Goal: Task Accomplishment & Management: Manage account settings

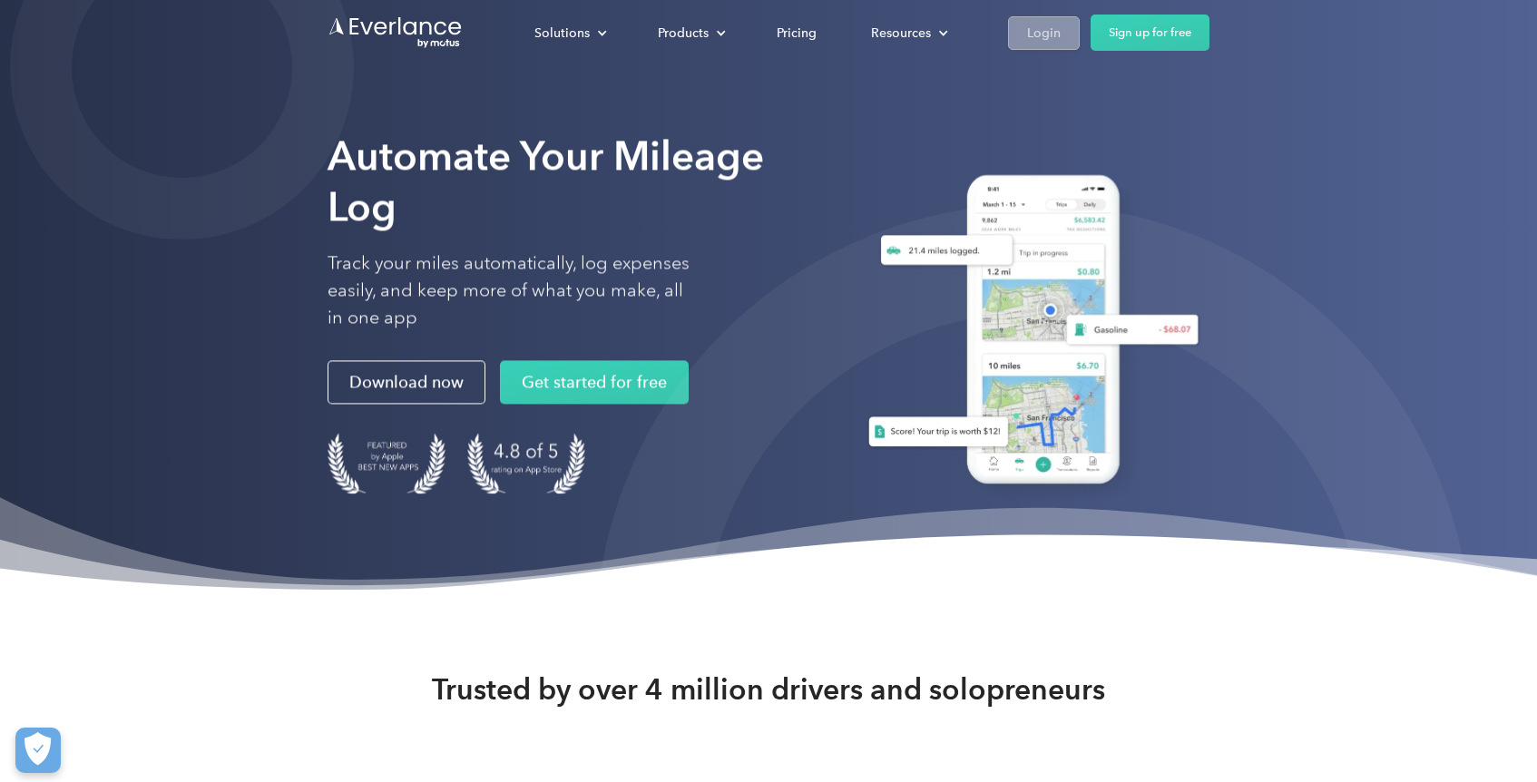
click at [1065, 26] on link "Login" at bounding box center [1044, 33] width 72 height 34
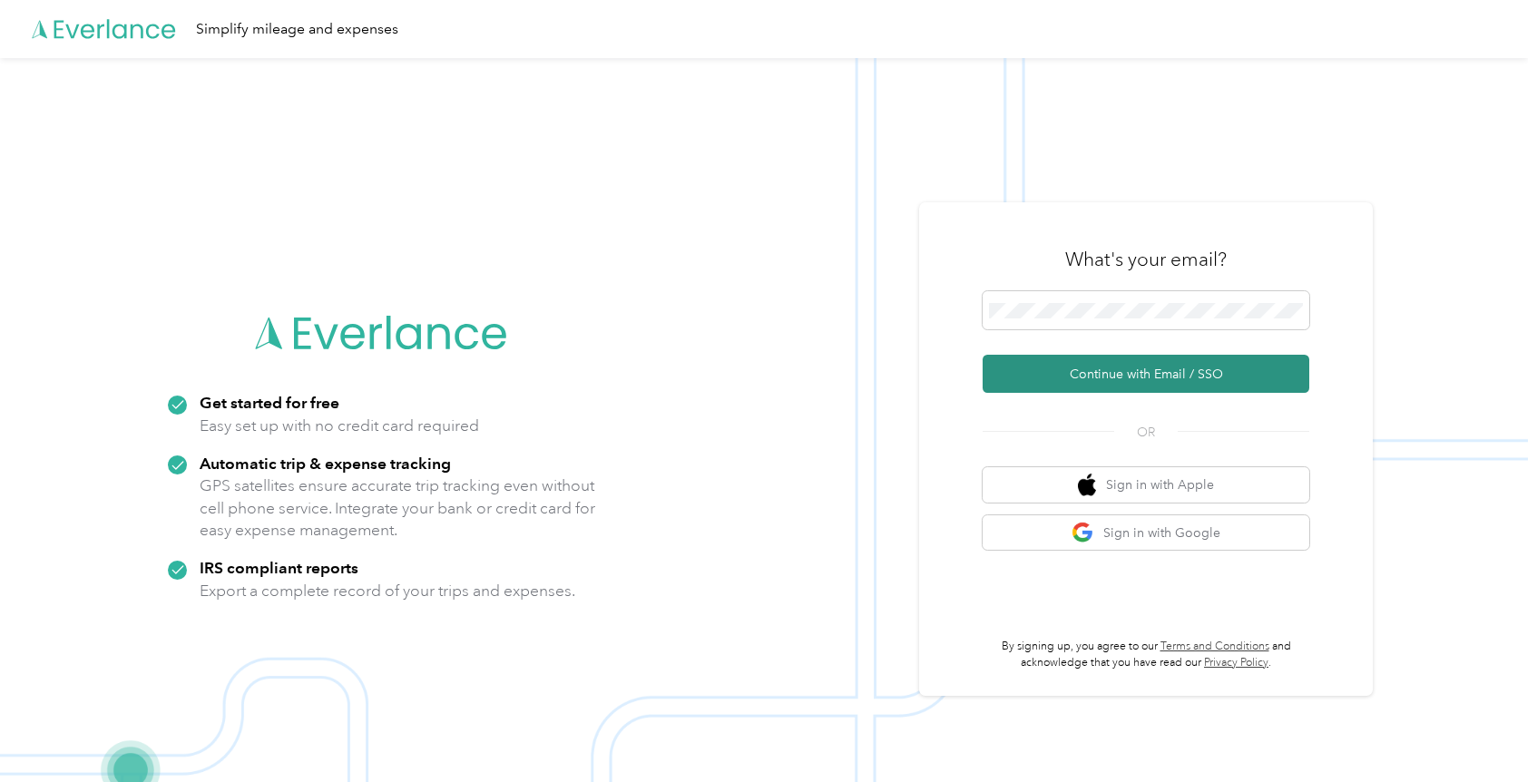
click at [1161, 370] on button "Continue with Email / SSO" at bounding box center [1146, 374] width 327 height 38
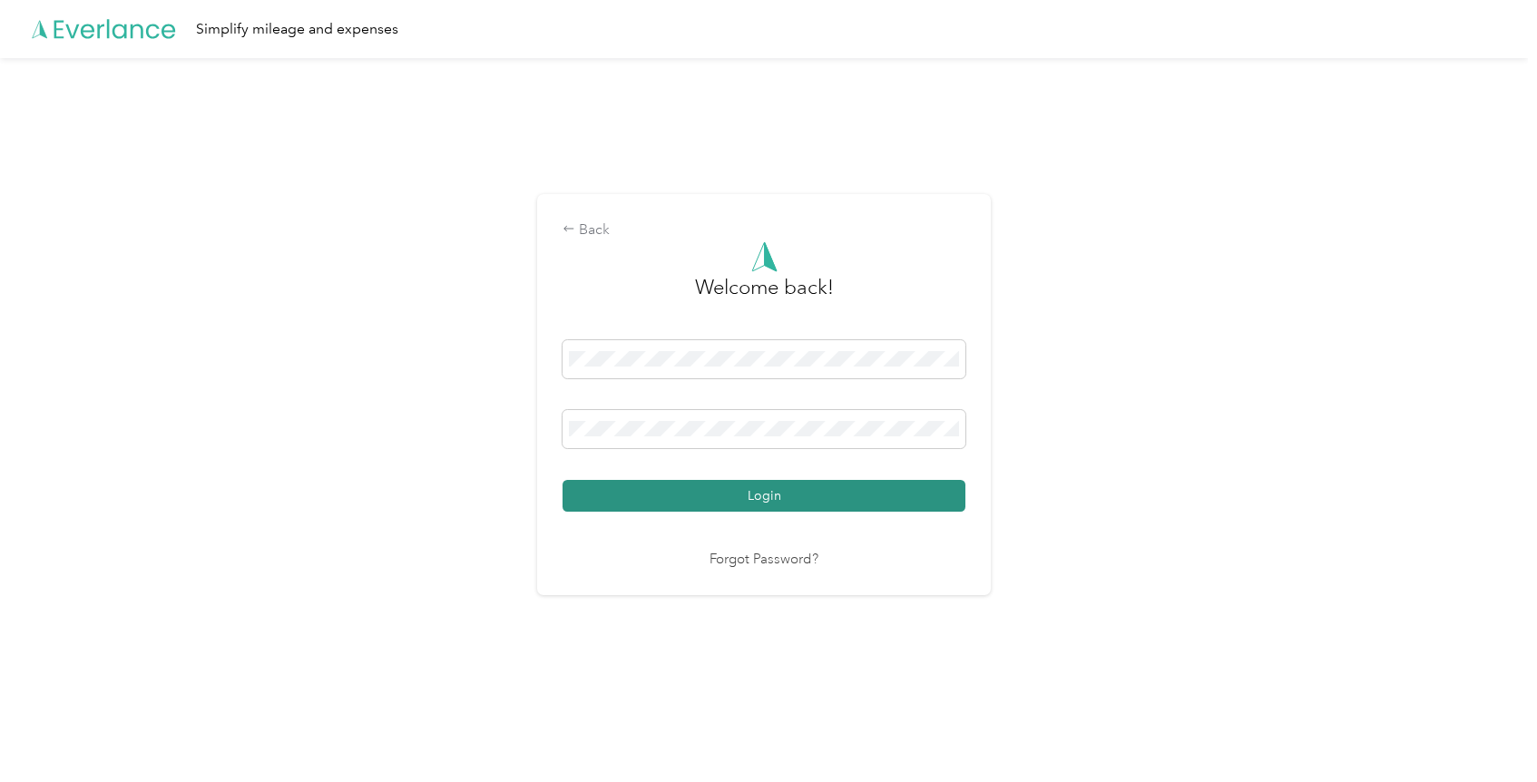
click at [746, 501] on button "Login" at bounding box center [764, 496] width 403 height 32
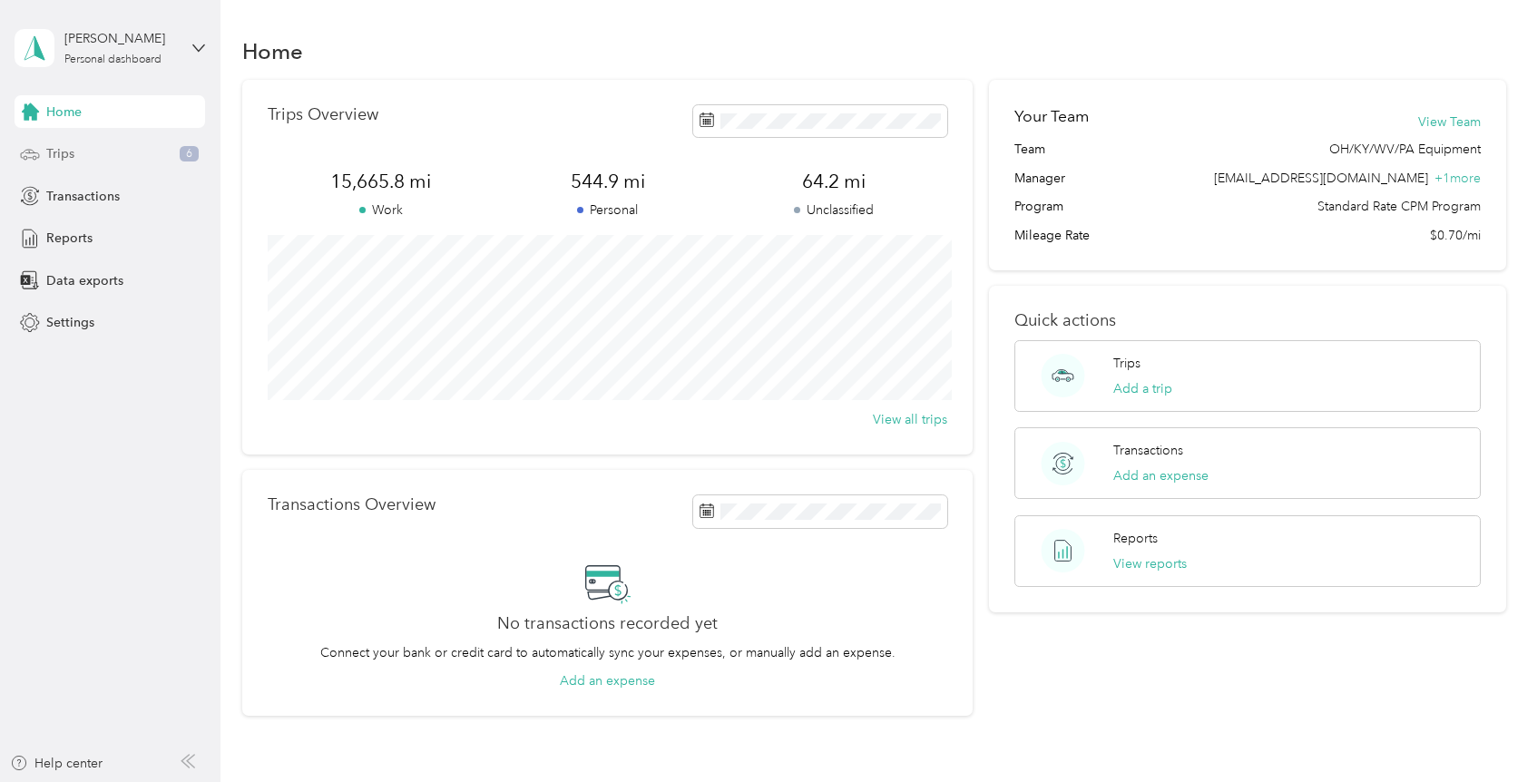
click at [64, 152] on span "Trips" at bounding box center [60, 153] width 28 height 19
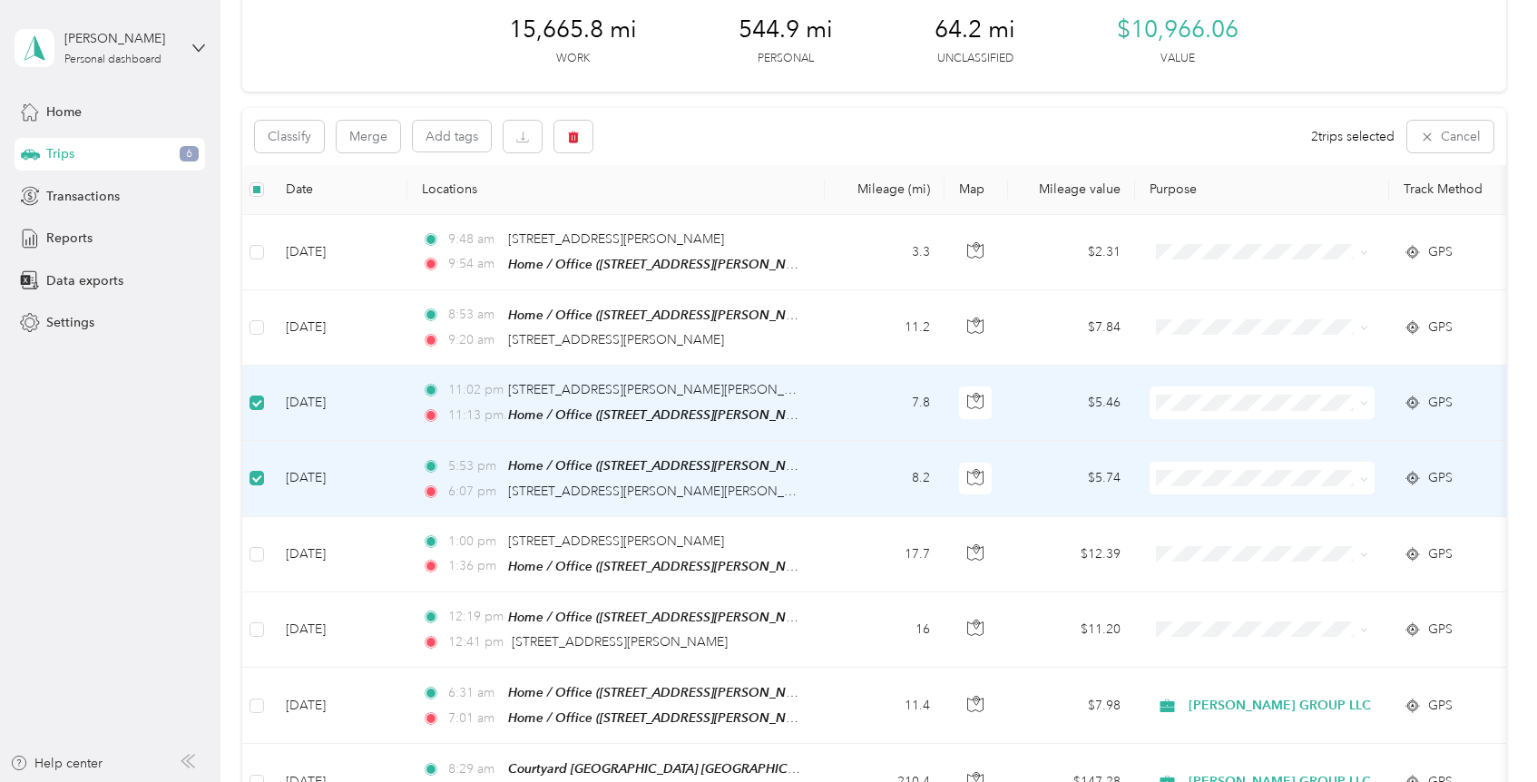
scroll to position [282, 0]
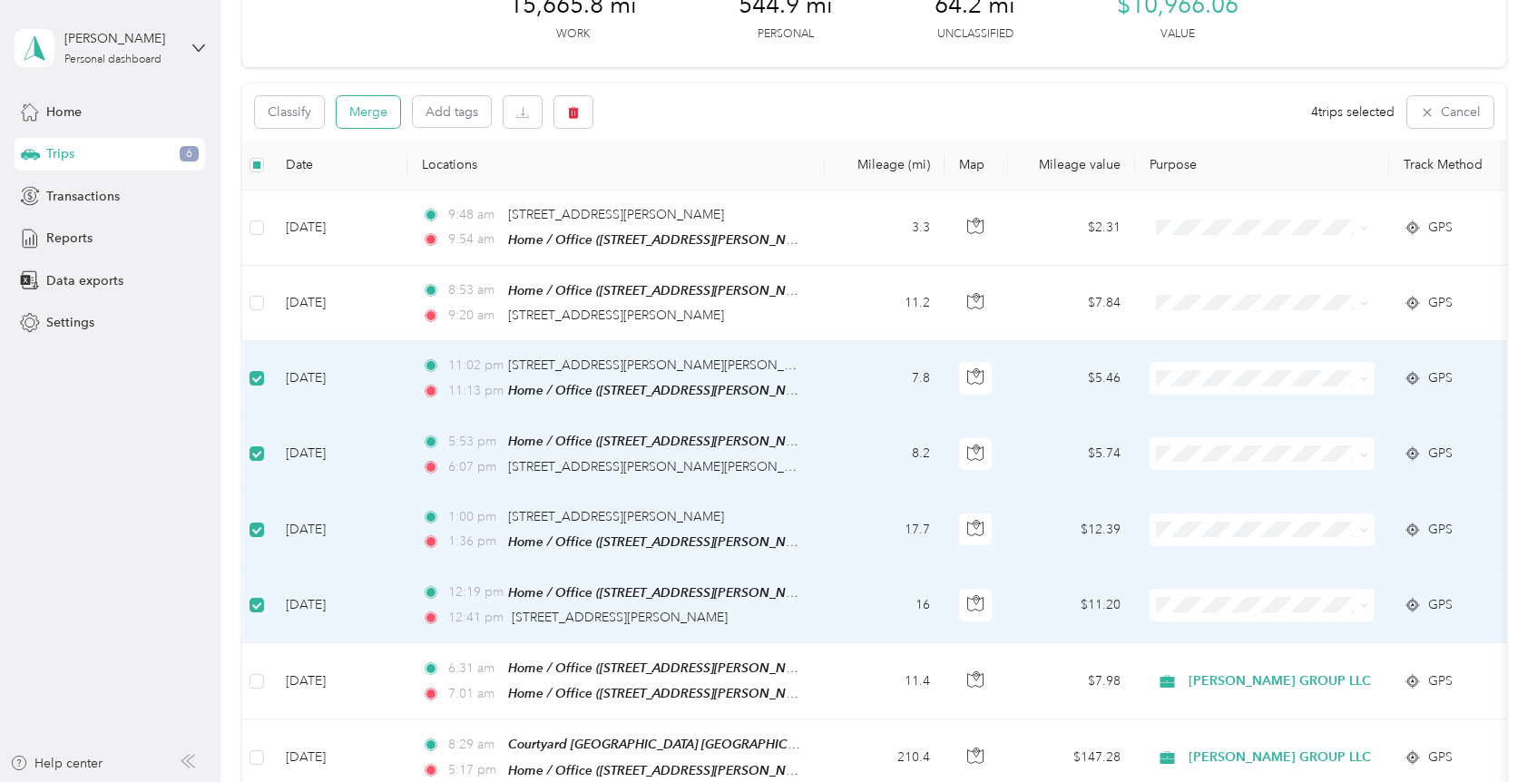
click at [378, 115] on button "Merge" at bounding box center [369, 112] width 64 height 32
click at [367, 109] on button "Merge" at bounding box center [369, 112] width 64 height 32
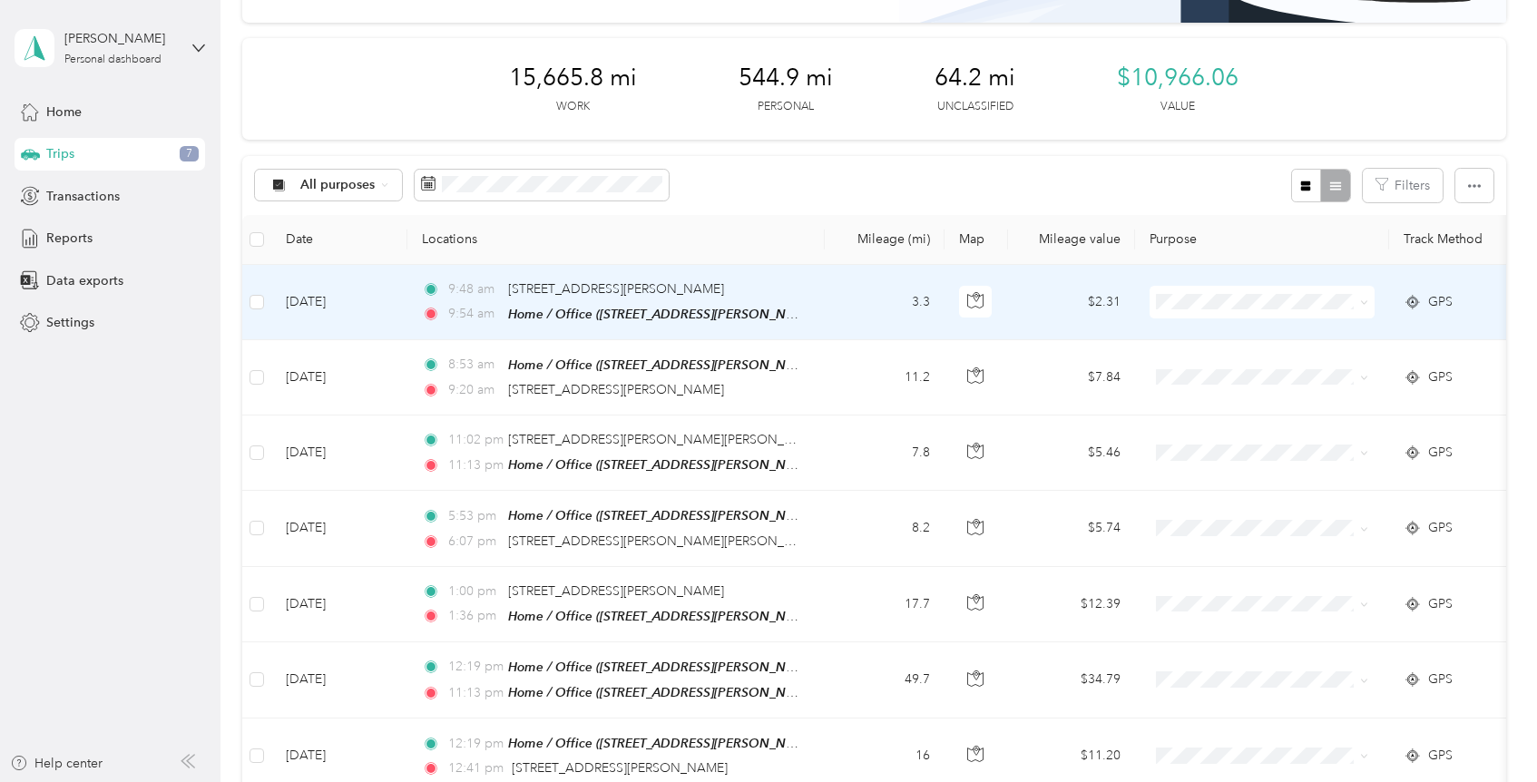
scroll to position [236, 0]
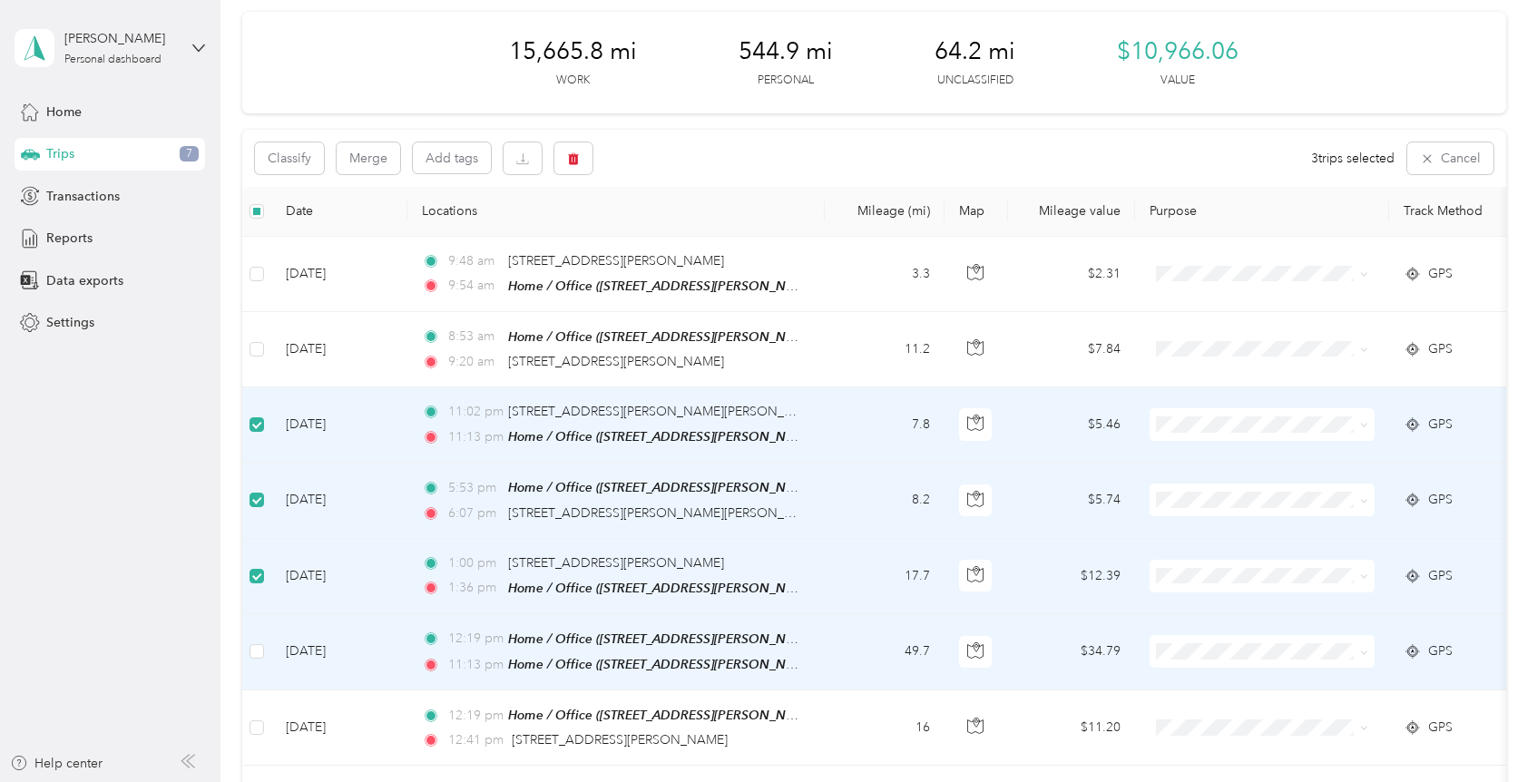
click at [261, 632] on td at bounding box center [256, 652] width 29 height 76
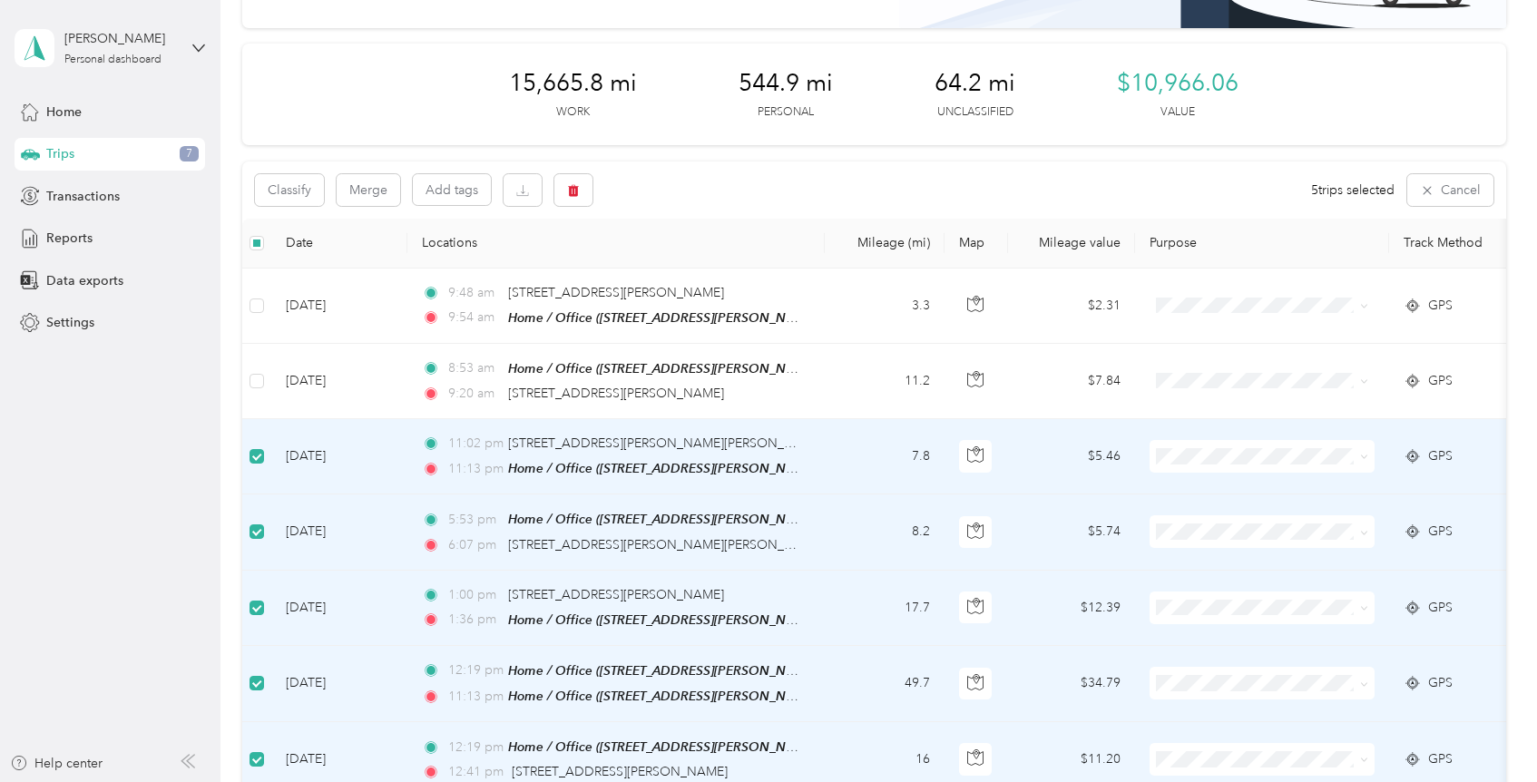
scroll to position [159, 0]
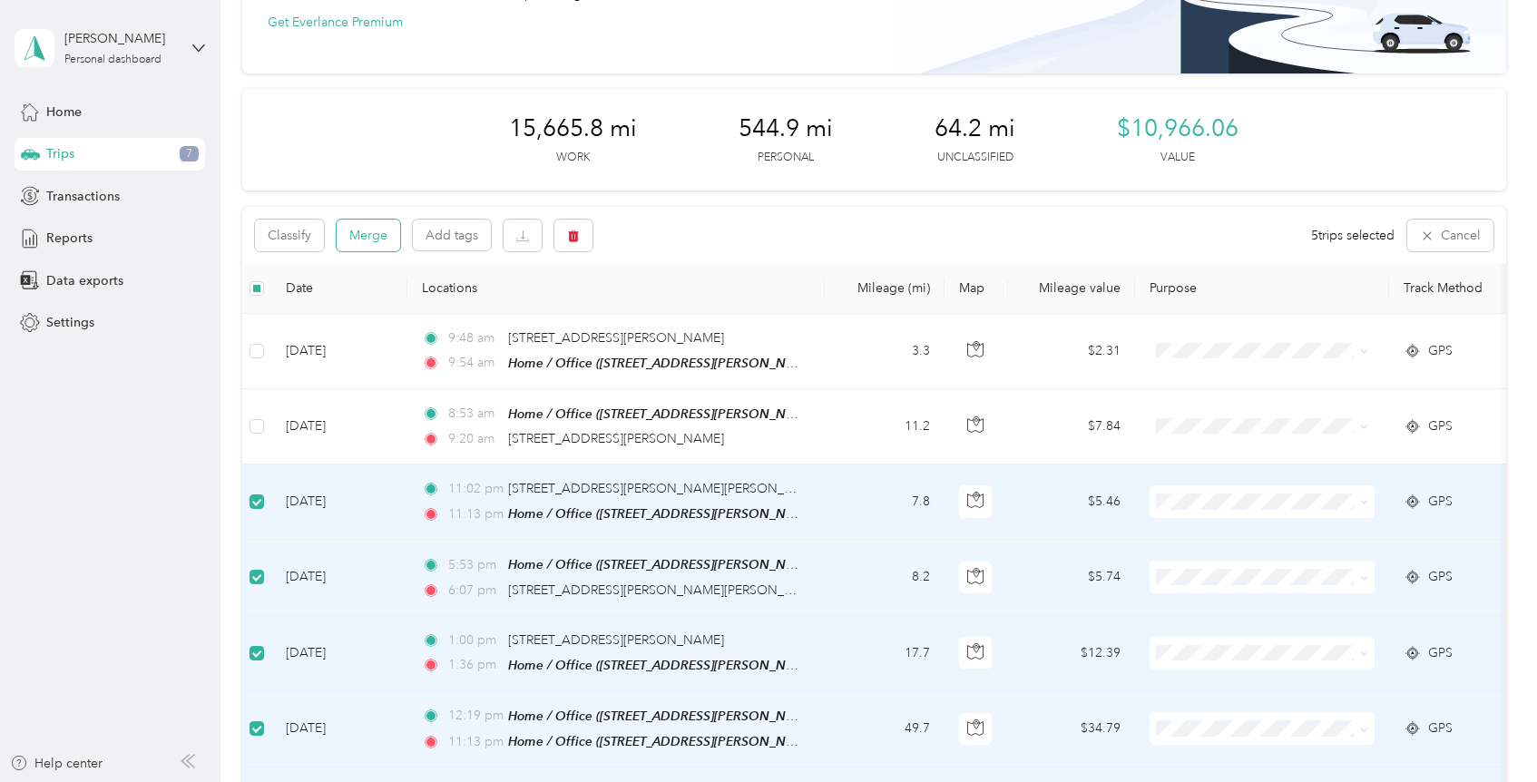
click at [368, 235] on button "Merge" at bounding box center [369, 236] width 64 height 32
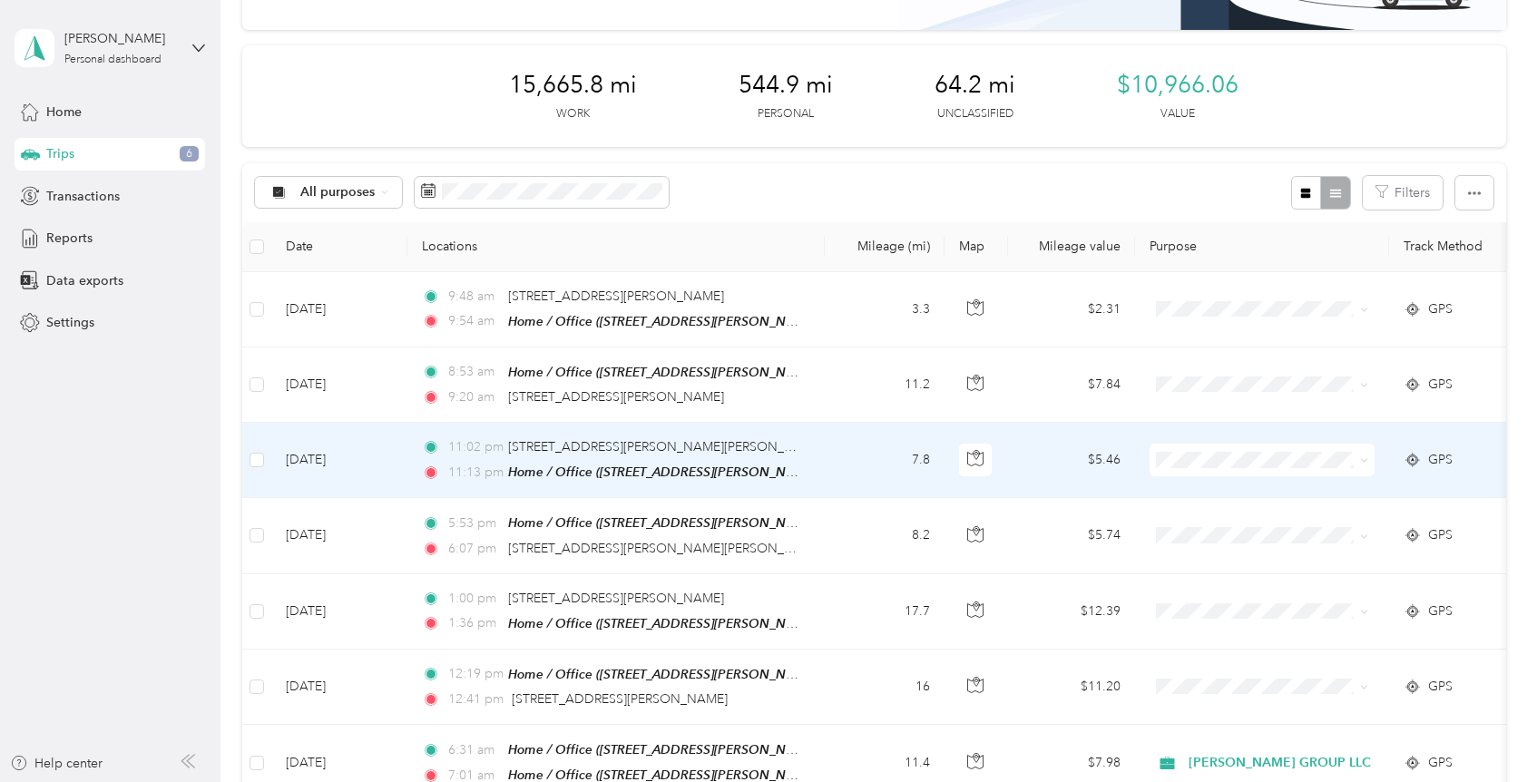
scroll to position [233, 0]
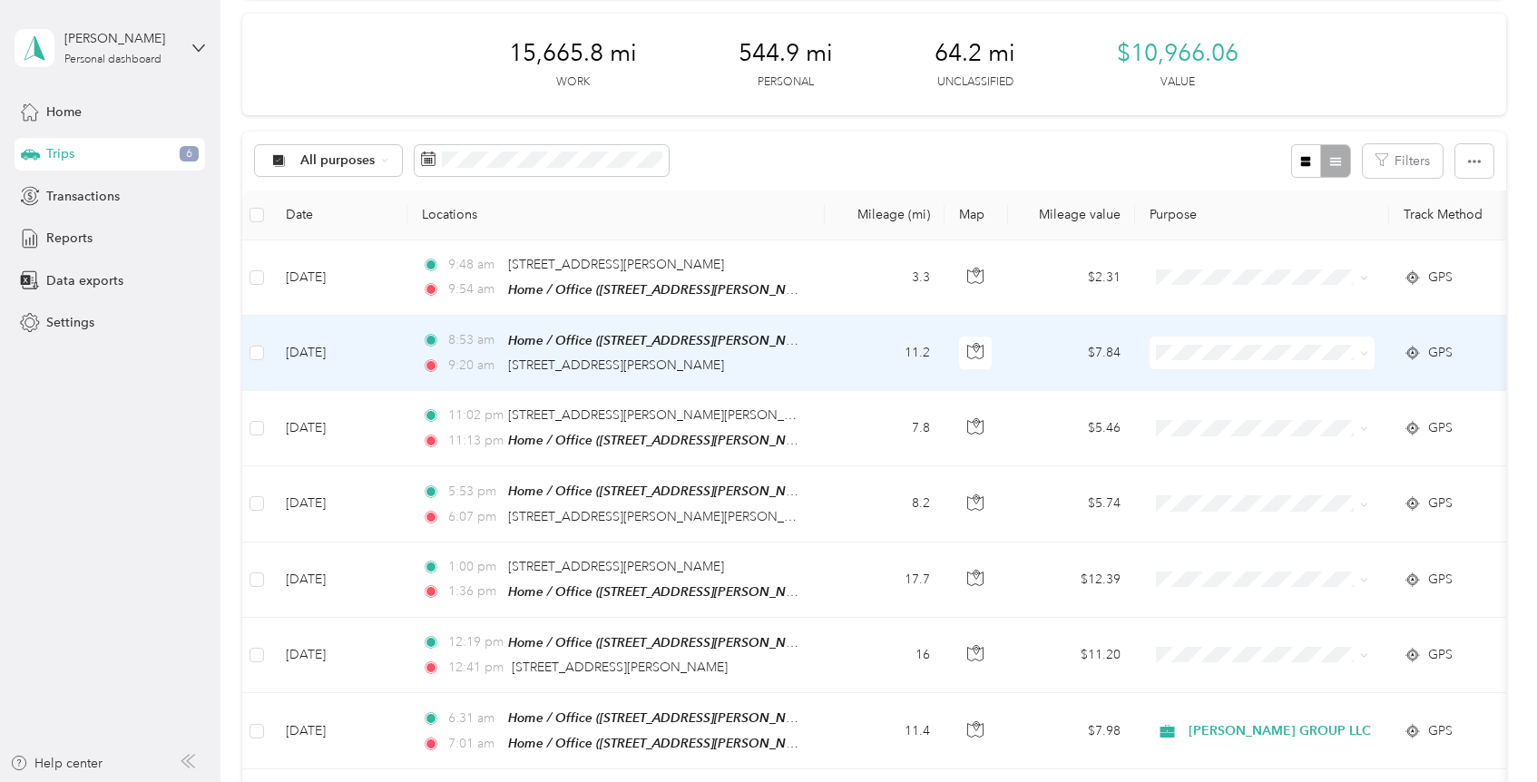
scroll to position [248, 0]
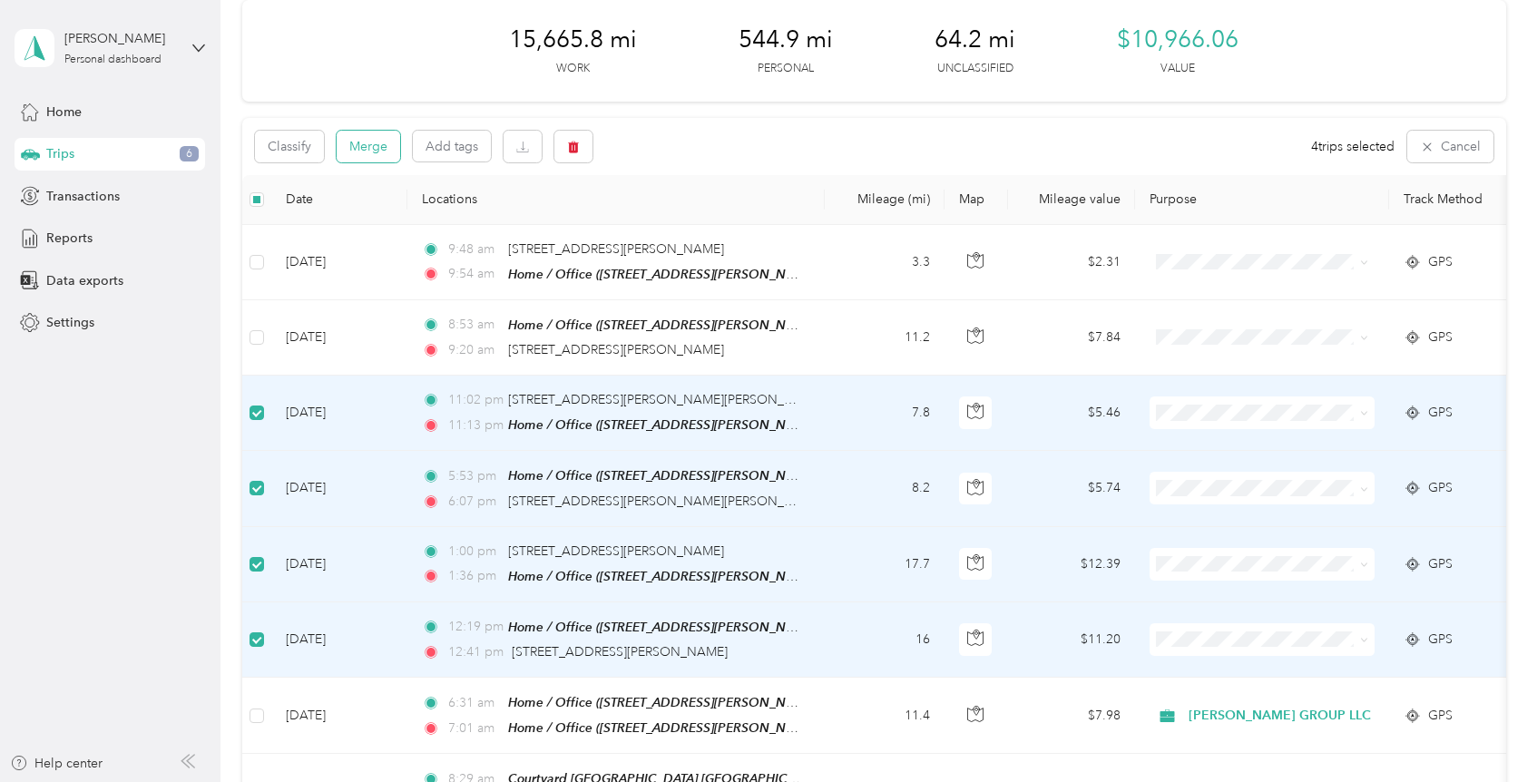
click at [367, 142] on button "Merge" at bounding box center [369, 147] width 64 height 32
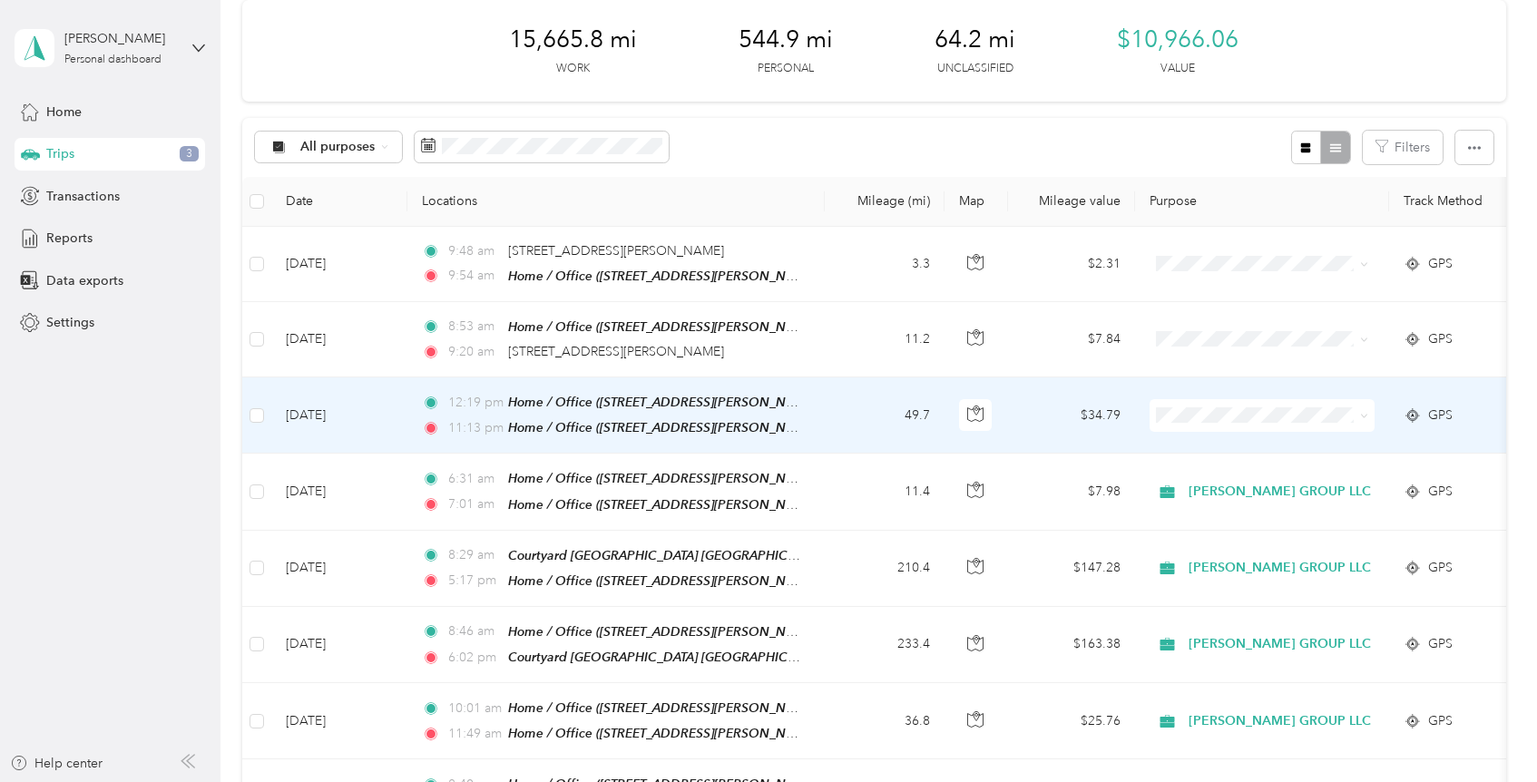
click at [1355, 414] on span at bounding box center [1361, 416] width 15 height 20
click at [1364, 412] on icon at bounding box center [1364, 416] width 8 height 8
click at [1262, 446] on span "[PERSON_NAME] GROUP LLC" at bounding box center [1286, 447] width 182 height 19
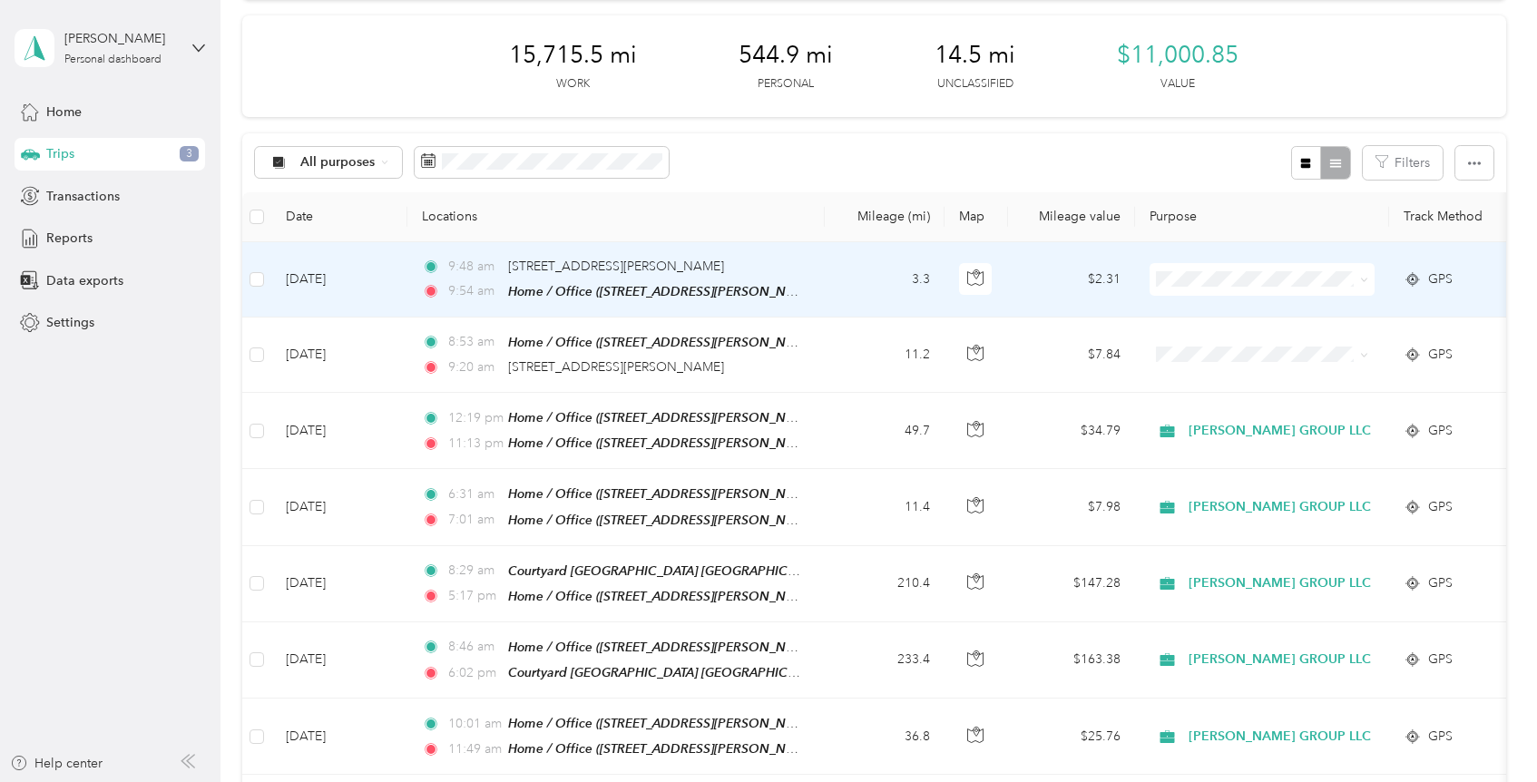
scroll to position [227, 0]
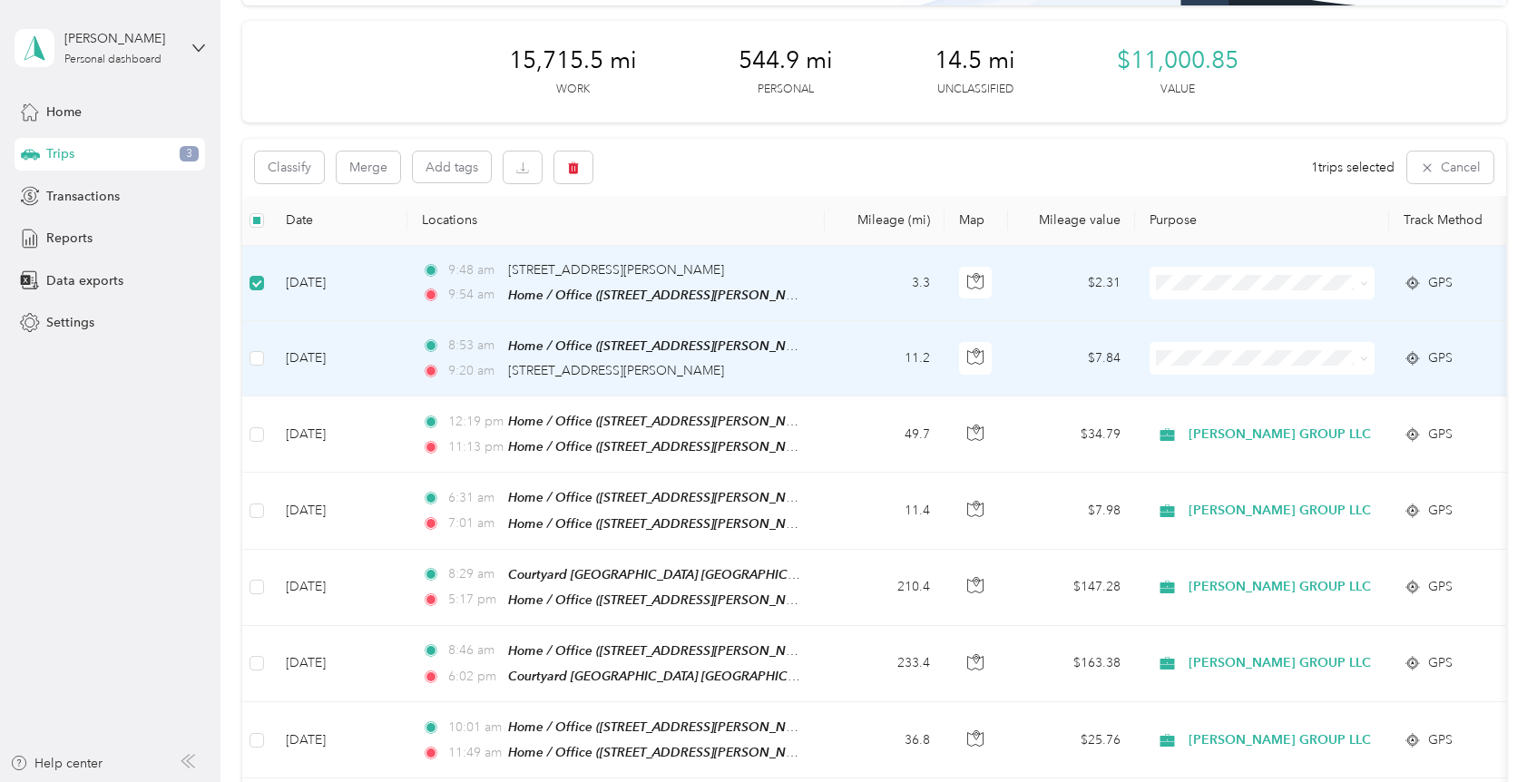
click at [256, 345] on td at bounding box center [256, 358] width 29 height 75
click at [378, 159] on button "Merge" at bounding box center [369, 168] width 64 height 32
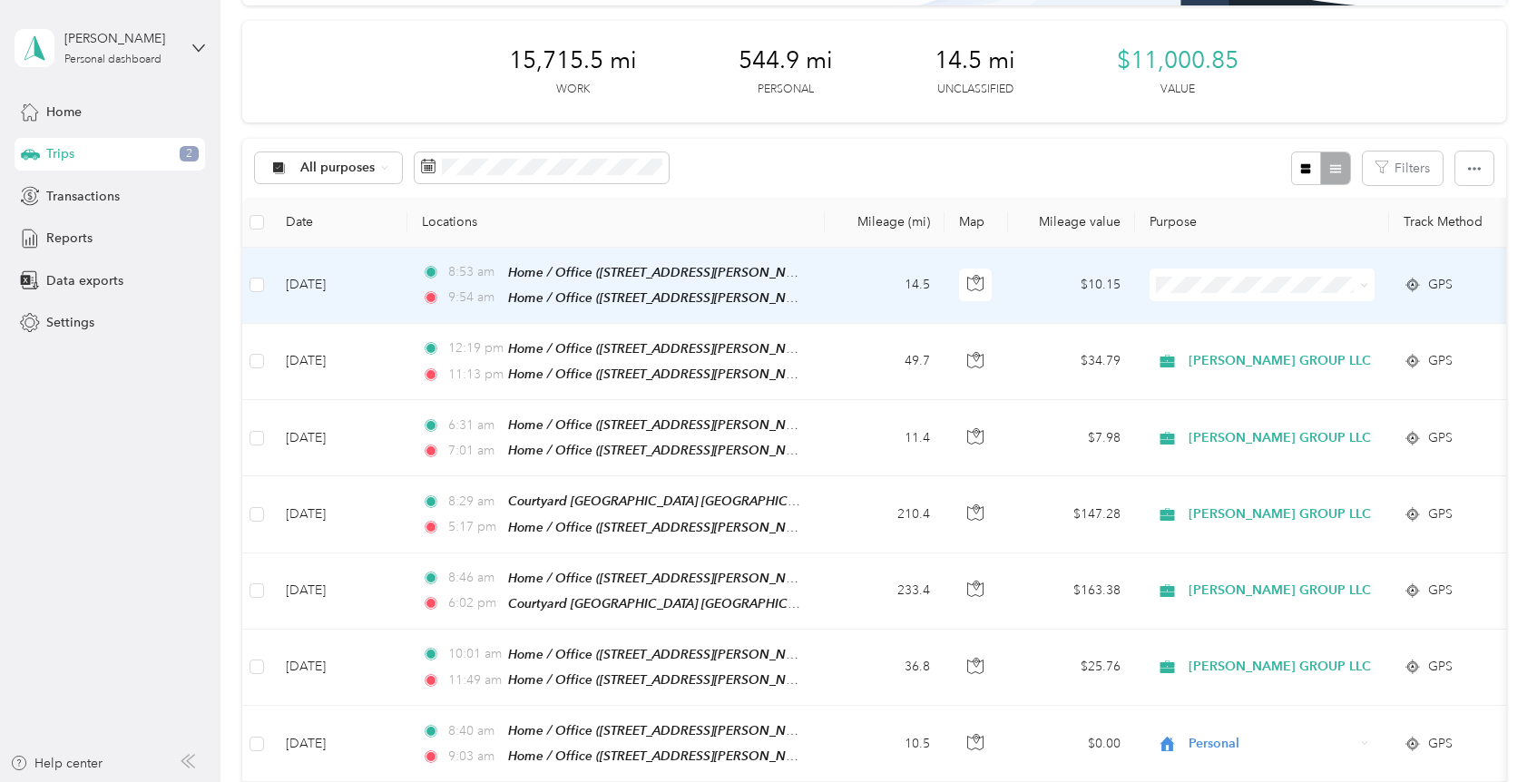
click at [1310, 274] on span at bounding box center [1262, 285] width 225 height 33
click at [1364, 287] on icon at bounding box center [1364, 286] width 5 height 4
click at [1269, 342] on span "Personal" at bounding box center [1286, 350] width 182 height 19
